Goal: Transaction & Acquisition: Purchase product/service

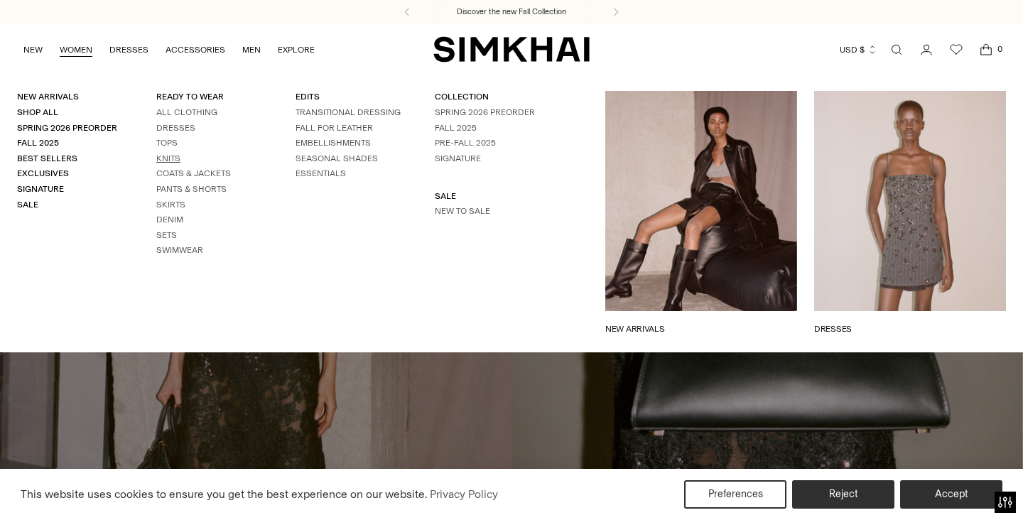
click at [173, 159] on link "Knits" at bounding box center [168, 159] width 24 height 10
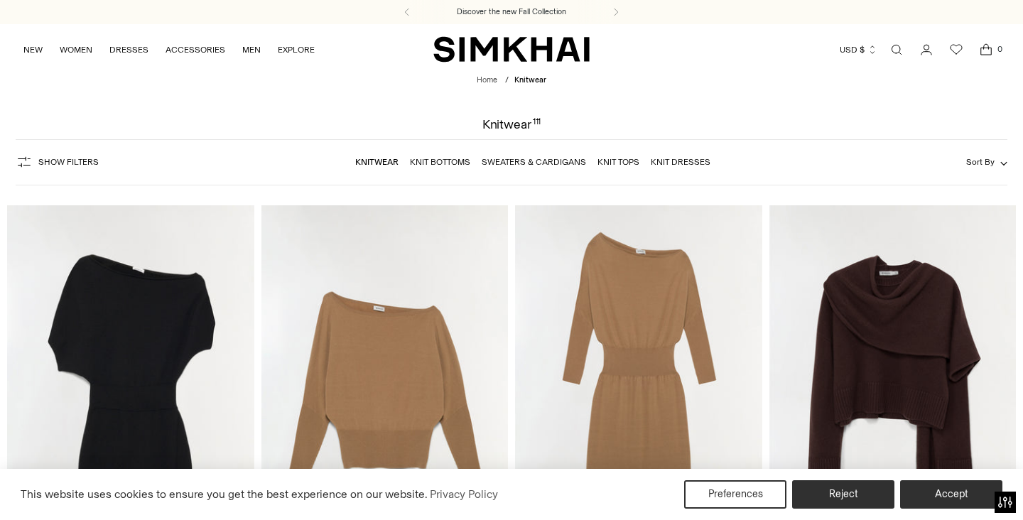
click at [449, 157] on link "Knit Bottoms" at bounding box center [440, 162] width 60 height 10
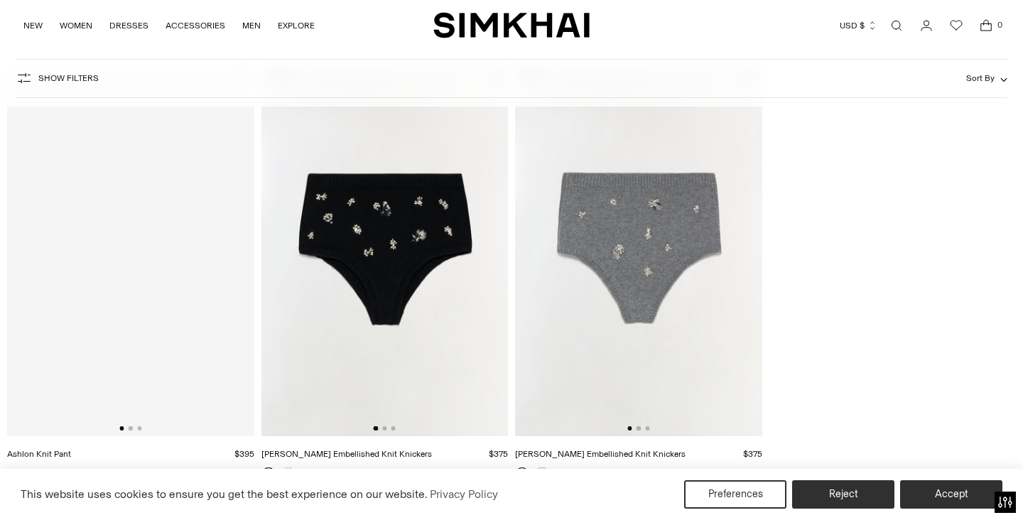
scroll to position [117, 0]
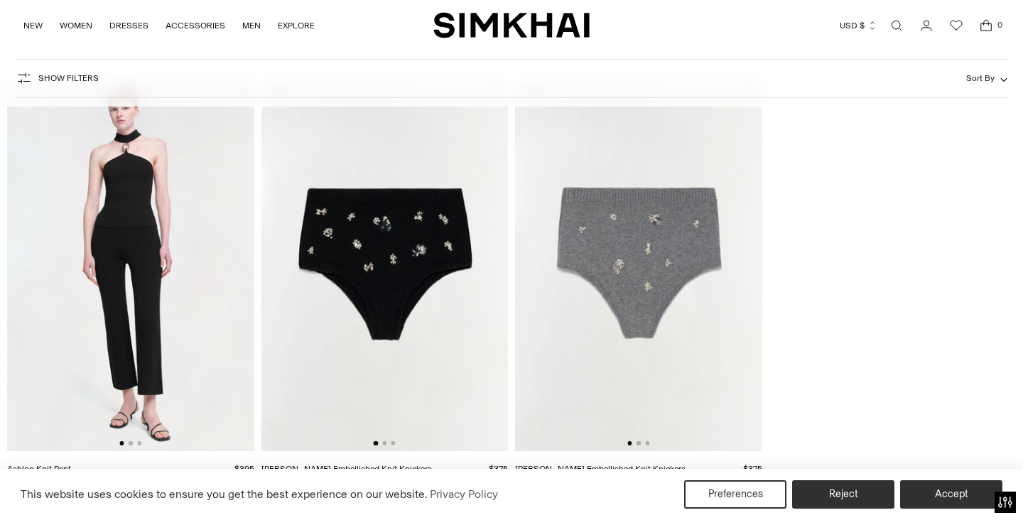
click at [902, 23] on link "Open search modal" at bounding box center [897, 25] width 28 height 28
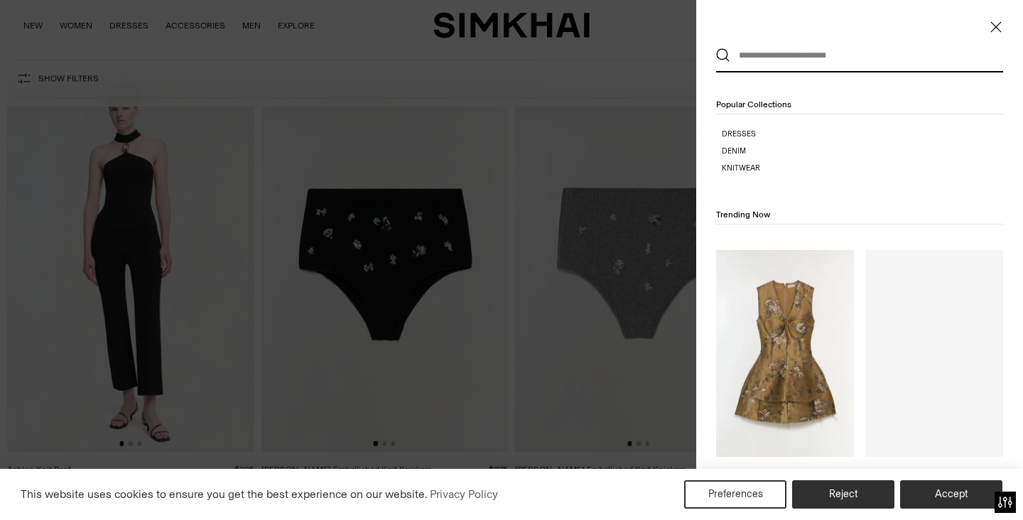
scroll to position [0, 0]
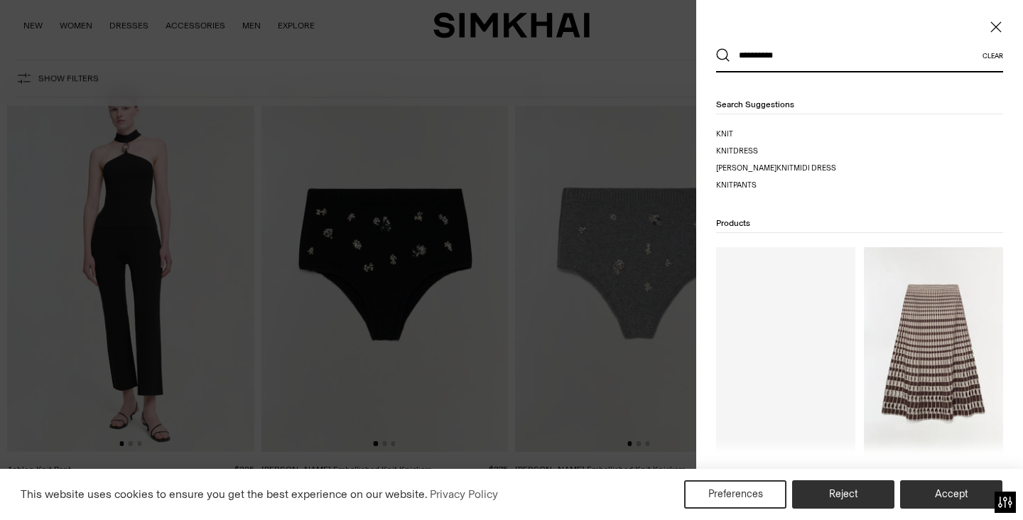
type input "**********"
click at [716, 48] on button "Search" at bounding box center [723, 55] width 14 height 14
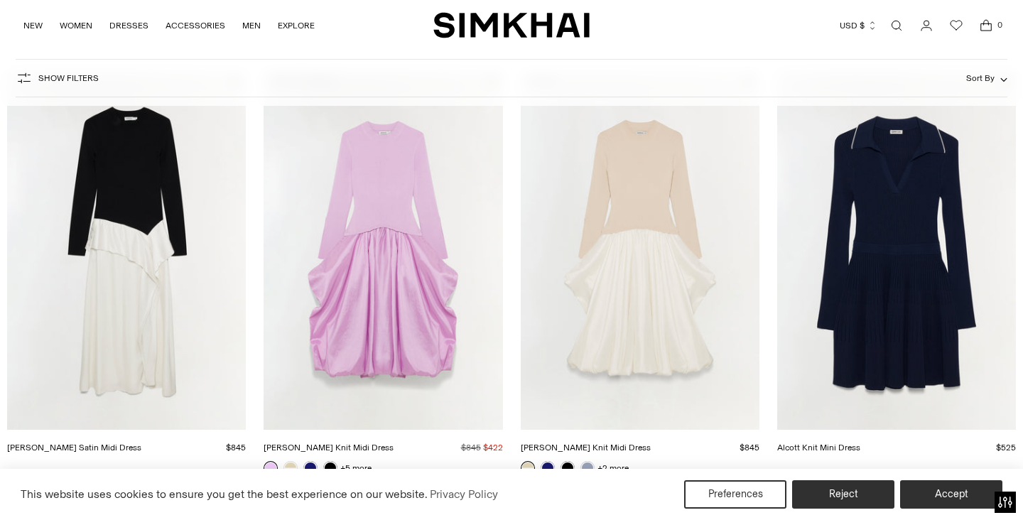
scroll to position [1794, 0]
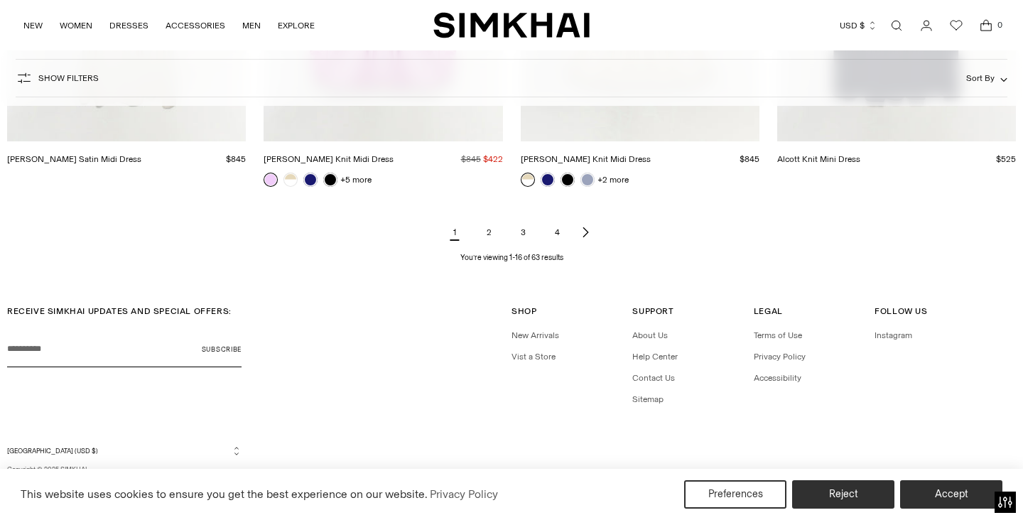
click at [585, 233] on icon "Next page of results" at bounding box center [585, 232] width 11 height 11
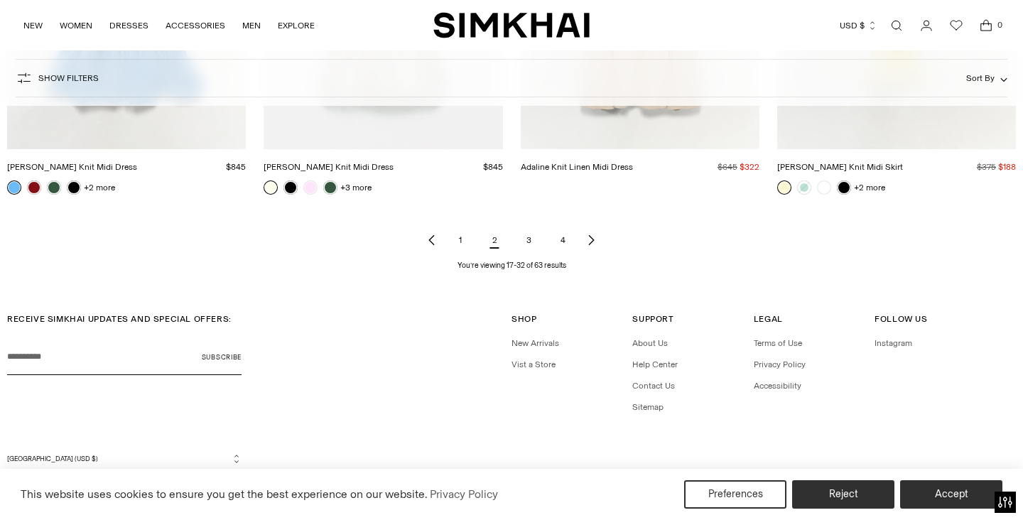
scroll to position [1794, 0]
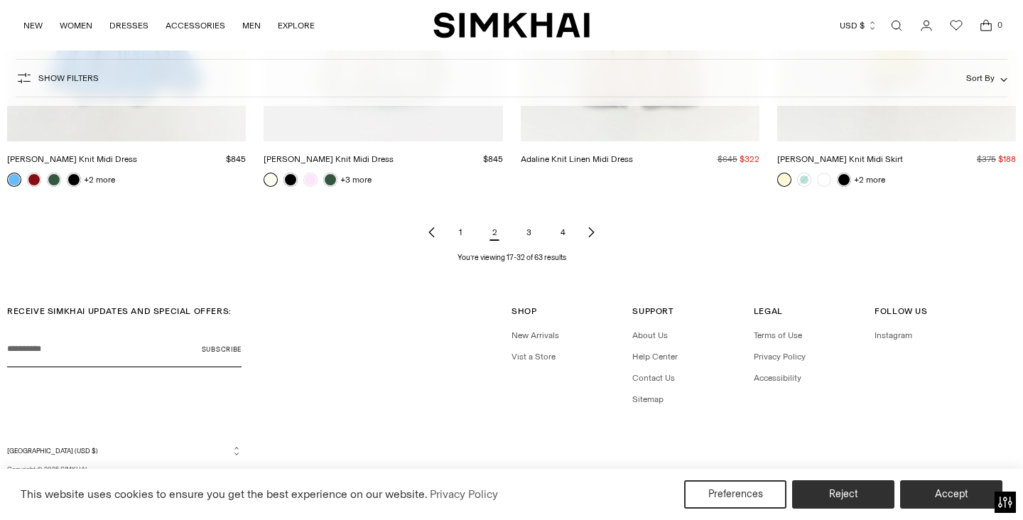
click at [535, 234] on link "3" at bounding box center [529, 232] width 28 height 28
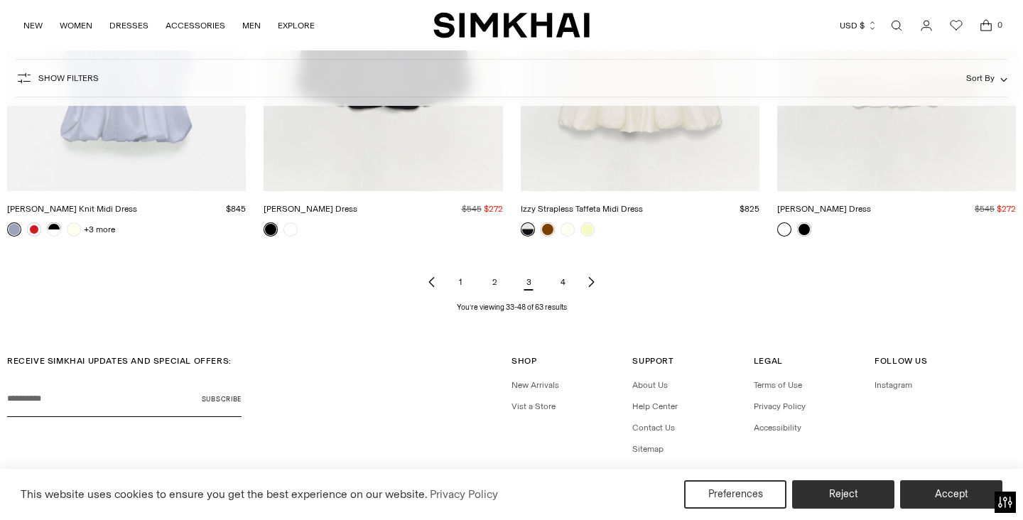
scroll to position [1760, 0]
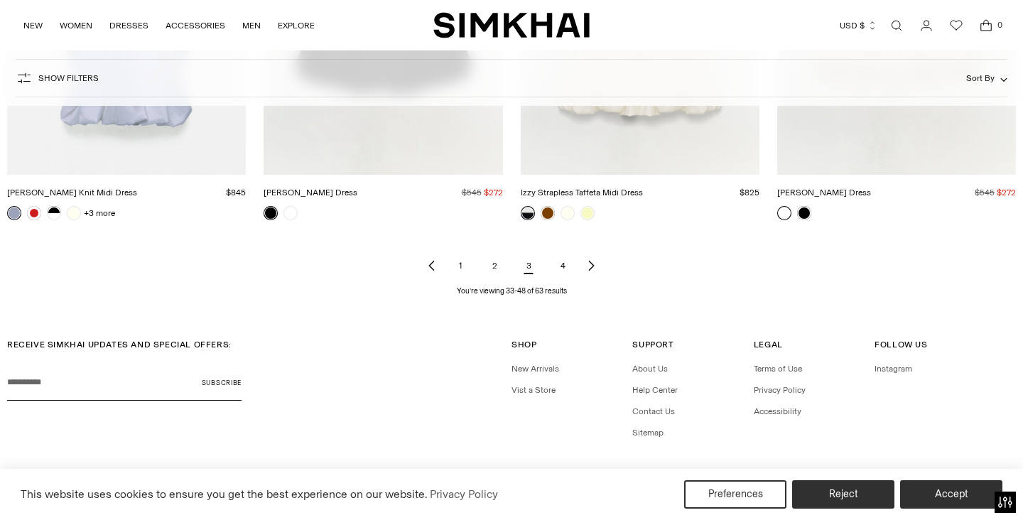
click at [566, 262] on link "4" at bounding box center [563, 266] width 28 height 28
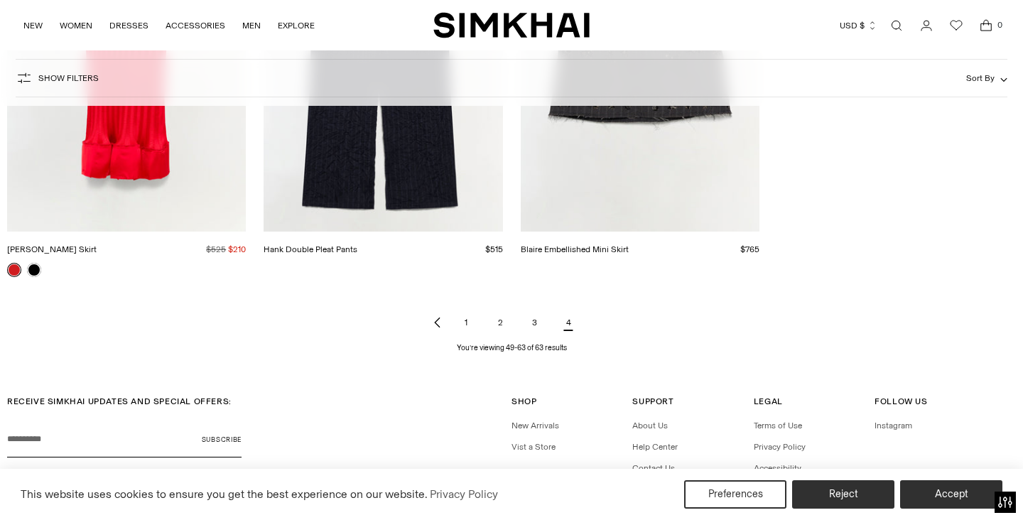
scroll to position [1794, 0]
